Goal: Register for event/course

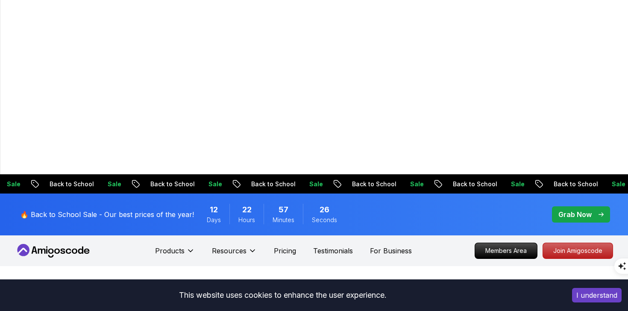
click at [583, 209] on p "Grab Now" at bounding box center [574, 214] width 33 height 10
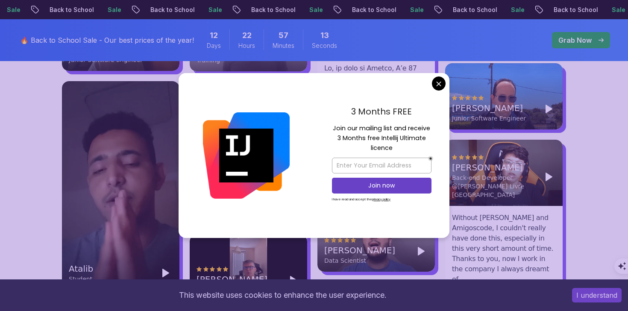
scroll to position [2340, 0]
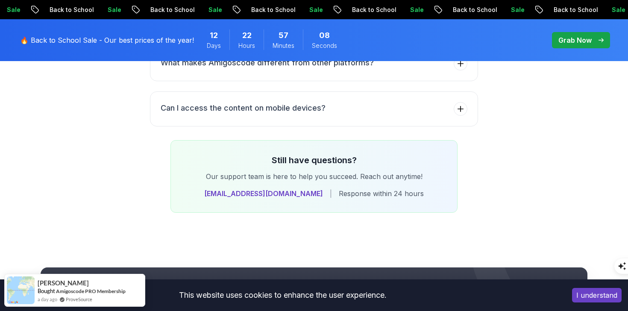
scroll to position [3747, 0]
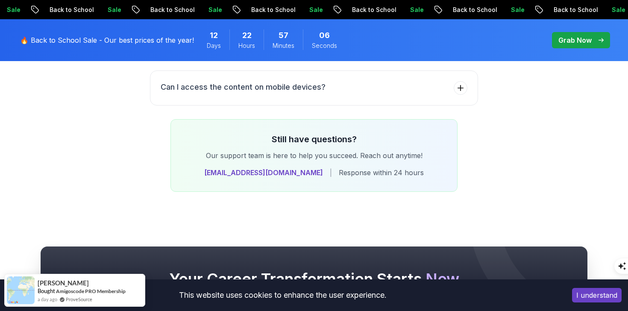
click at [579, 291] on button "I understand" at bounding box center [597, 295] width 50 height 15
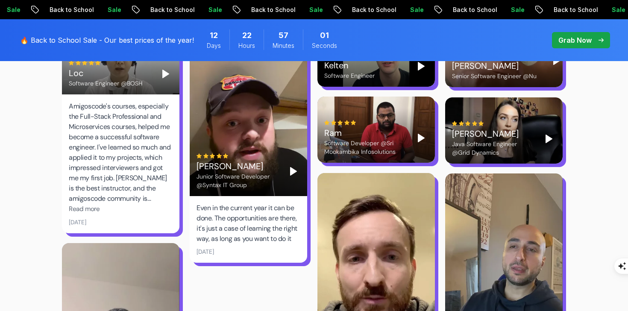
scroll to position [2808, 0]
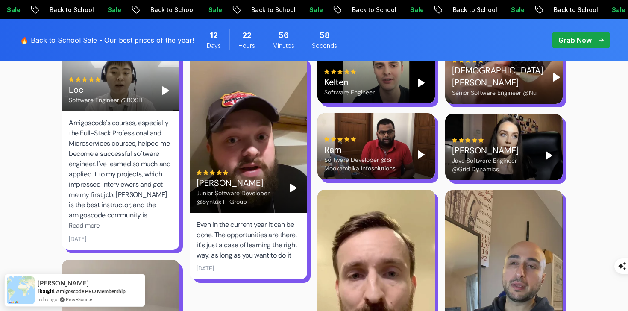
click at [62, 38] on p "🔥 Back to School Sale - Our best prices of the year!" at bounding box center [107, 40] width 174 height 10
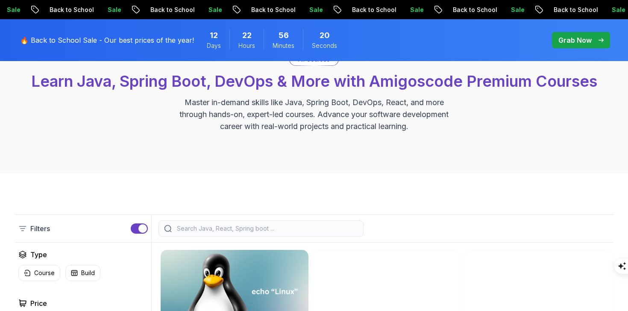
scroll to position [397, 0]
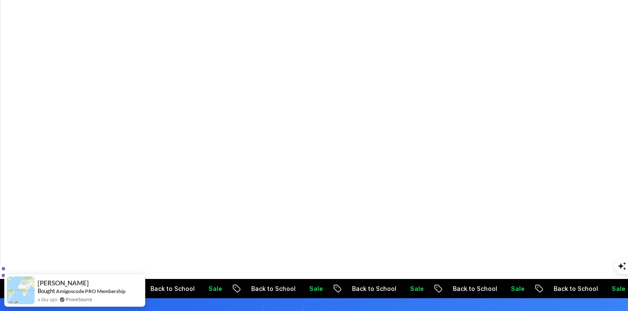
scroll to position [50, 0]
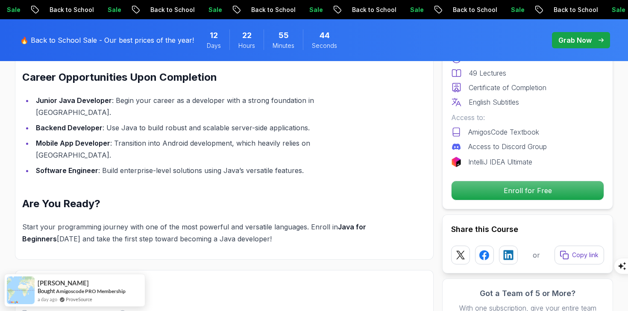
scroll to position [1272, 0]
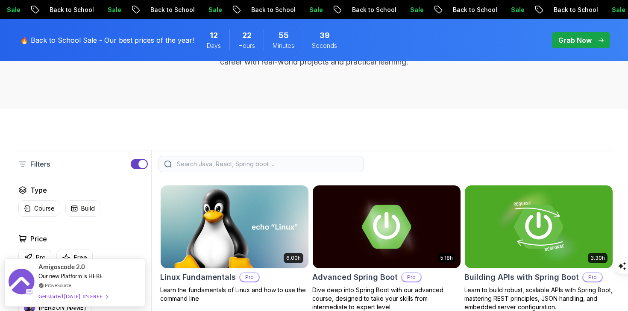
scroll to position [483, 0]
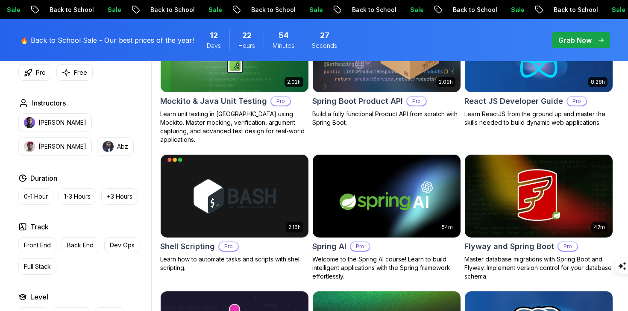
scroll to position [2271, 0]
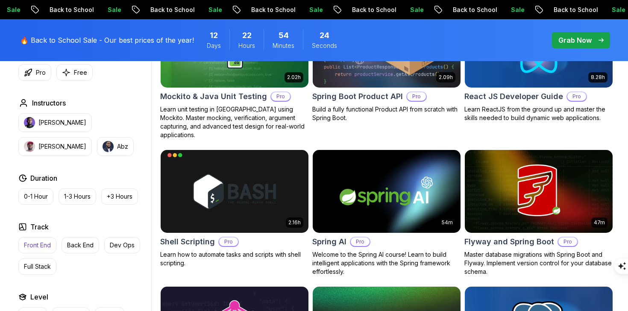
click at [41, 241] on p "Front End" at bounding box center [37, 245] width 27 height 9
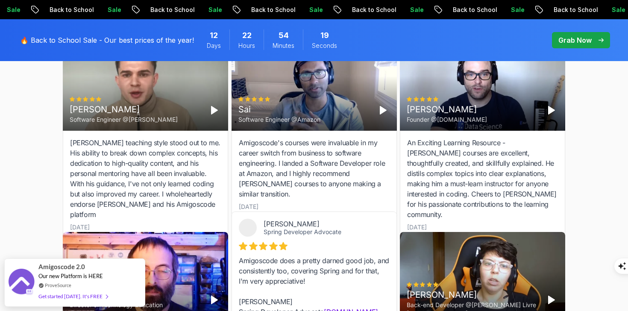
scroll to position [1339, 0]
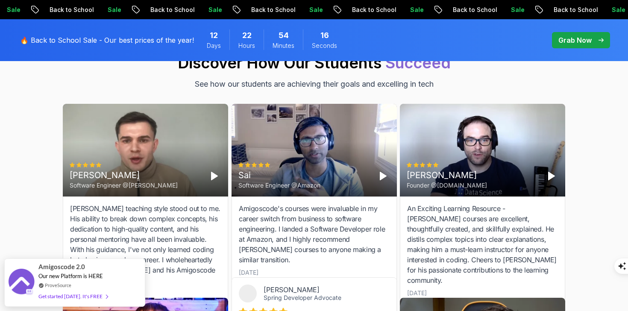
click at [53, 35] on p "🔥 Back to School Sale - Our best prices of the year!" at bounding box center [107, 40] width 174 height 10
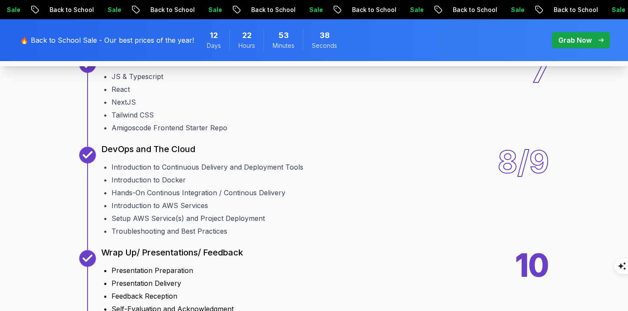
scroll to position [1610, 0]
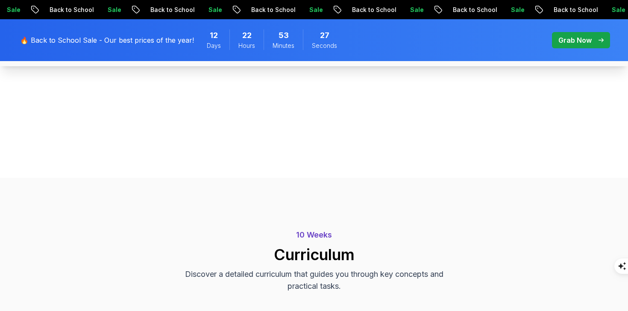
scroll to position [1087, 0]
